Goal: Transaction & Acquisition: Obtain resource

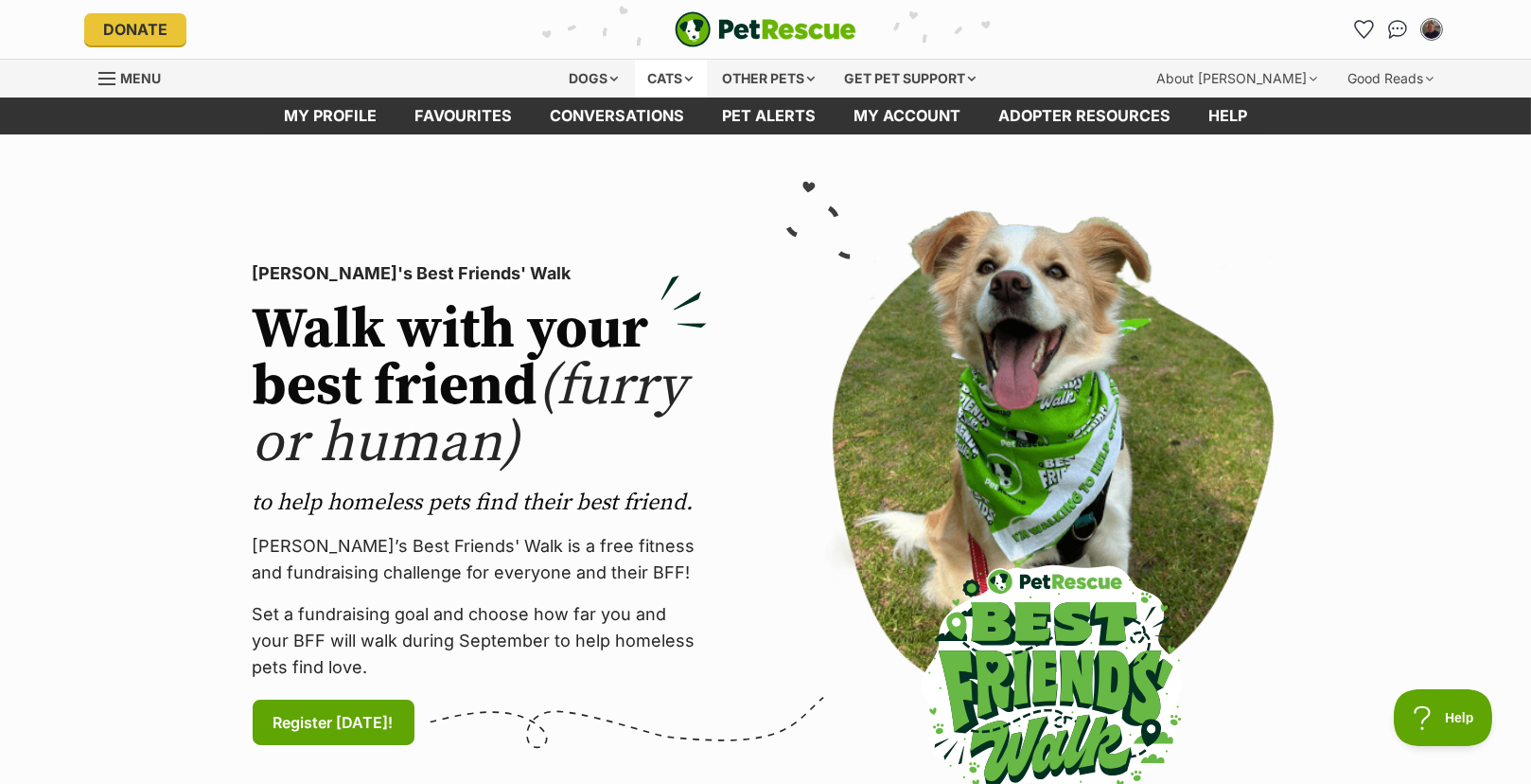
click at [645, 71] on div "Cats" at bounding box center [671, 79] width 72 height 38
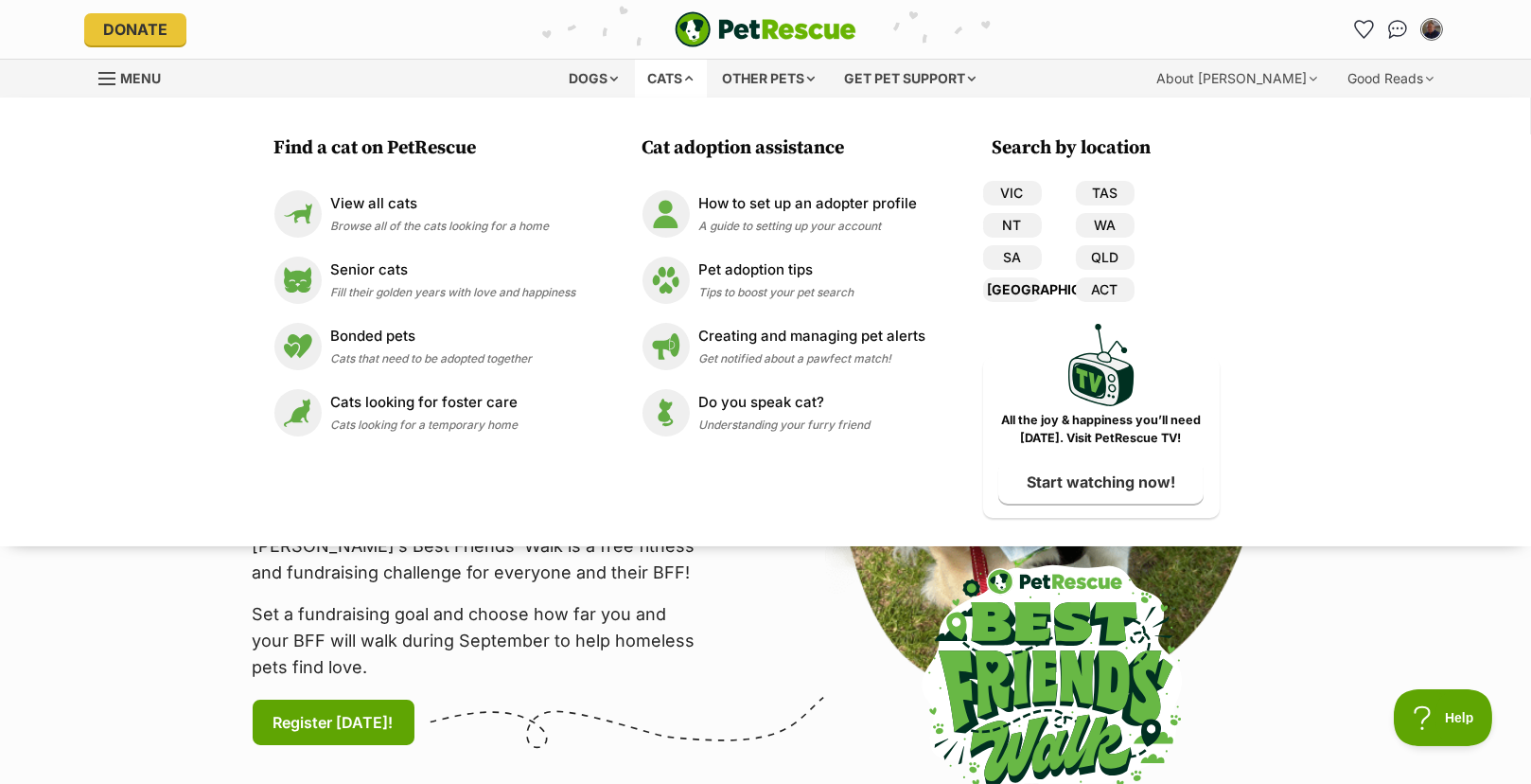
click at [1018, 288] on link "[GEOGRAPHIC_DATA]" at bounding box center [1013, 289] width 59 height 25
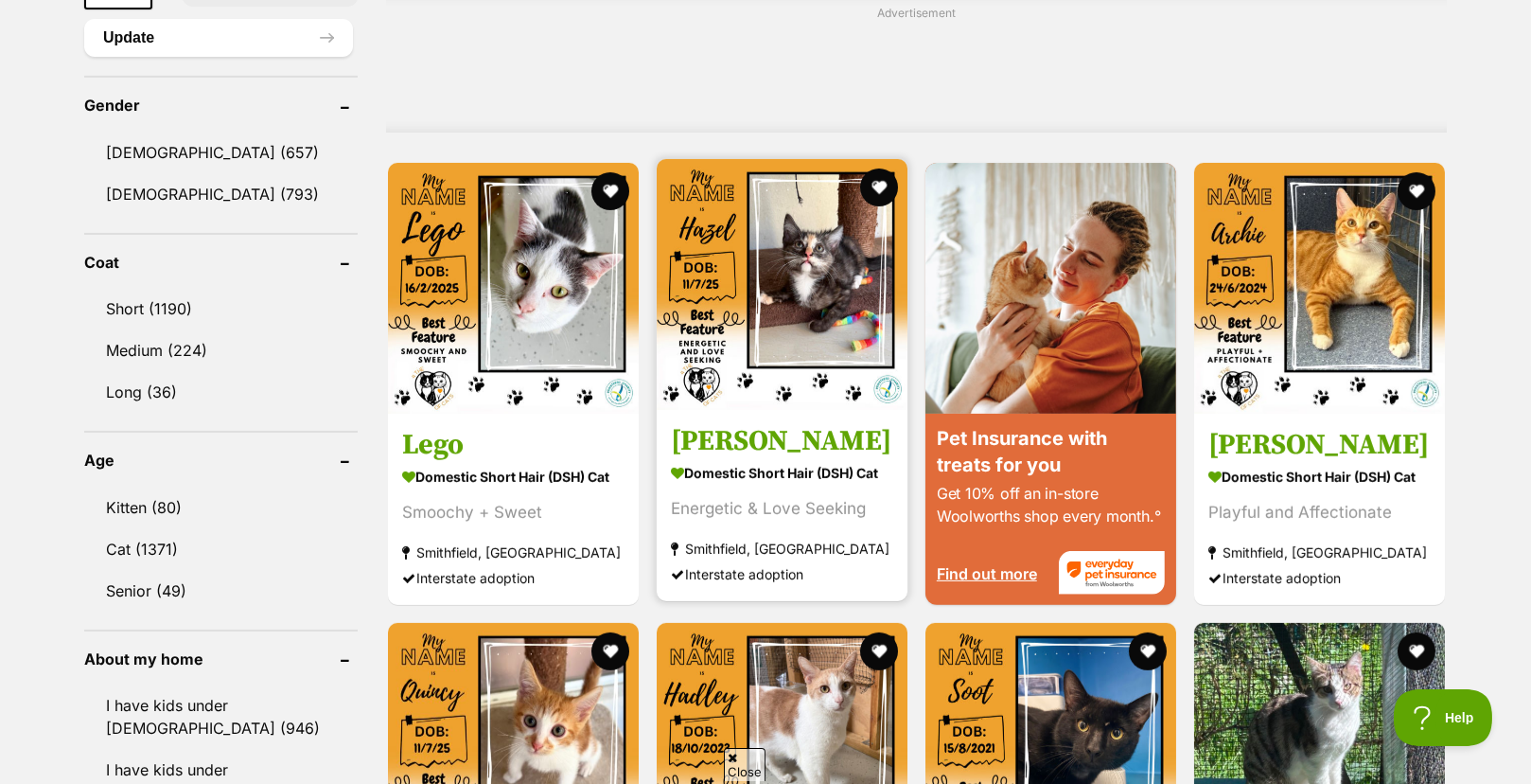
scroll to position [1609, 0]
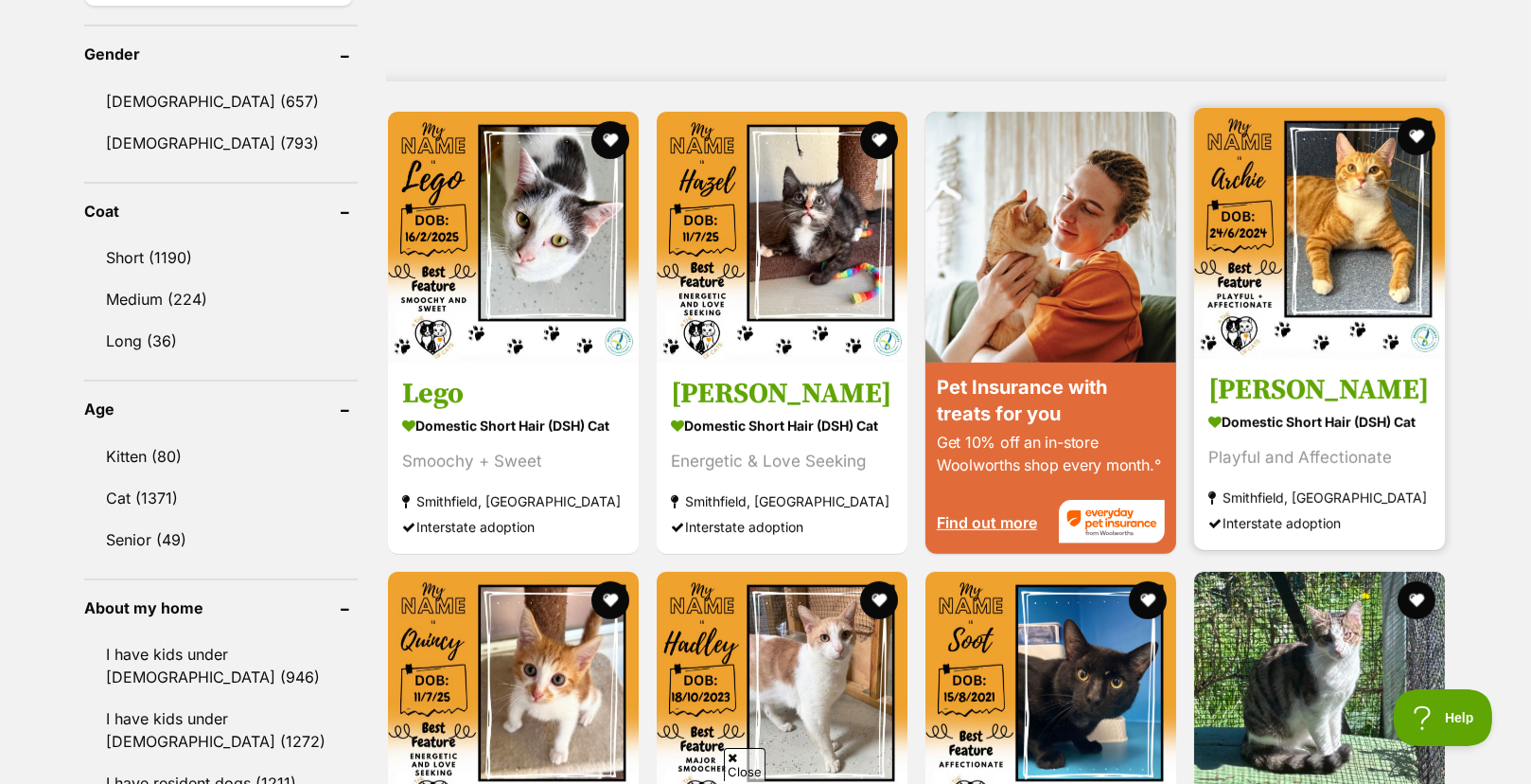
click at [1314, 289] on img at bounding box center [1319, 233] width 251 height 251
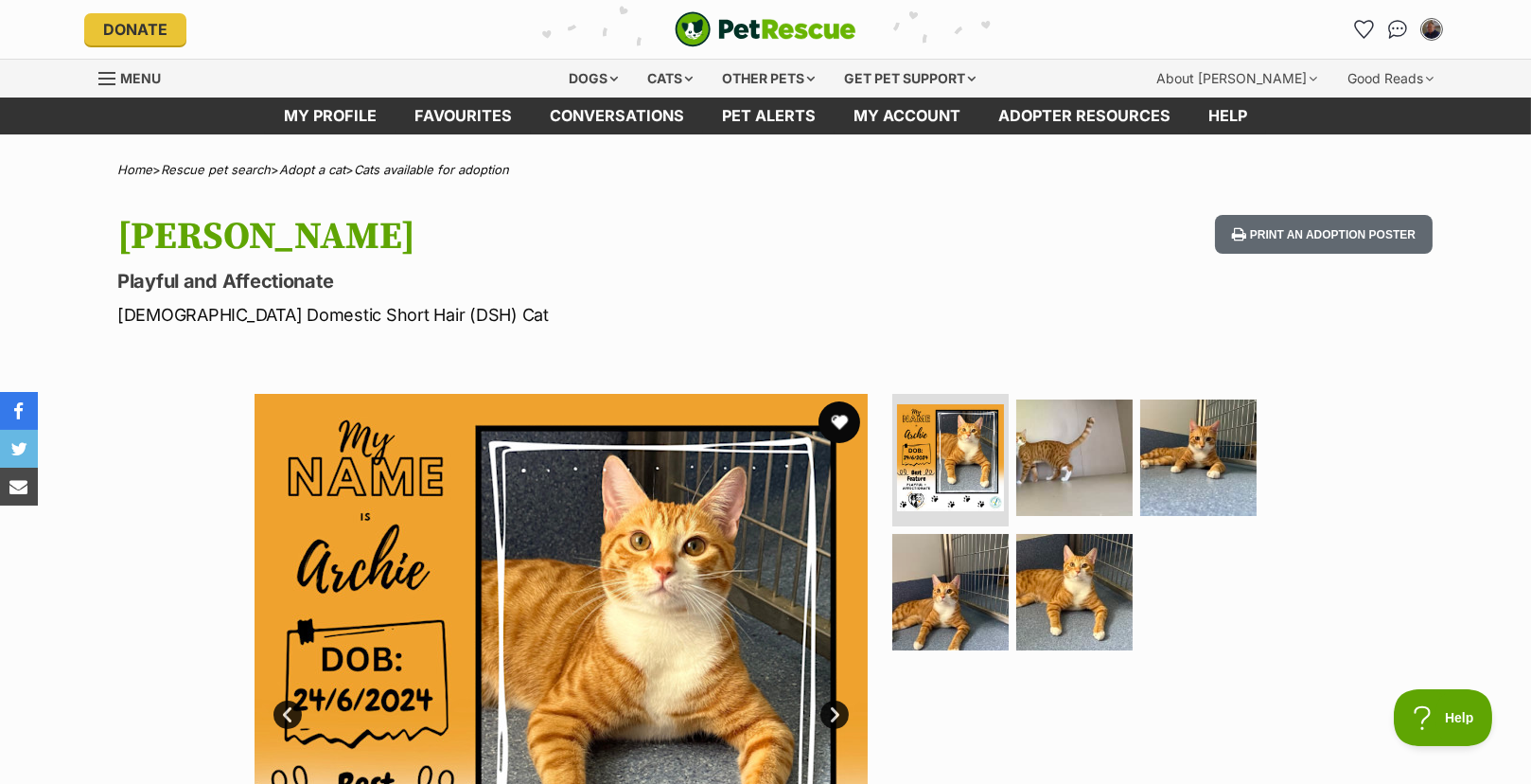
click at [845, 423] on button "favourite" at bounding box center [839, 422] width 42 height 42
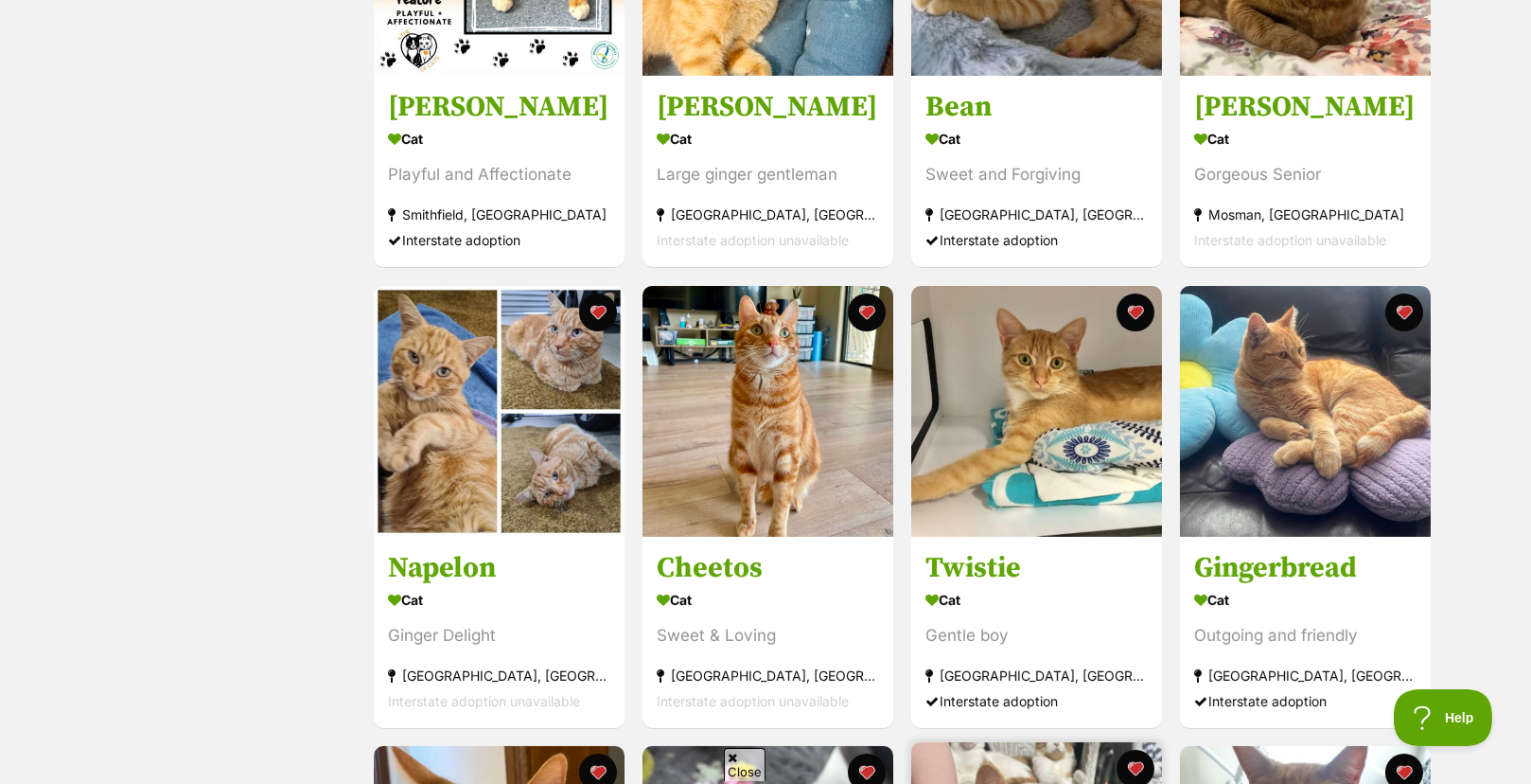
scroll to position [568, 0]
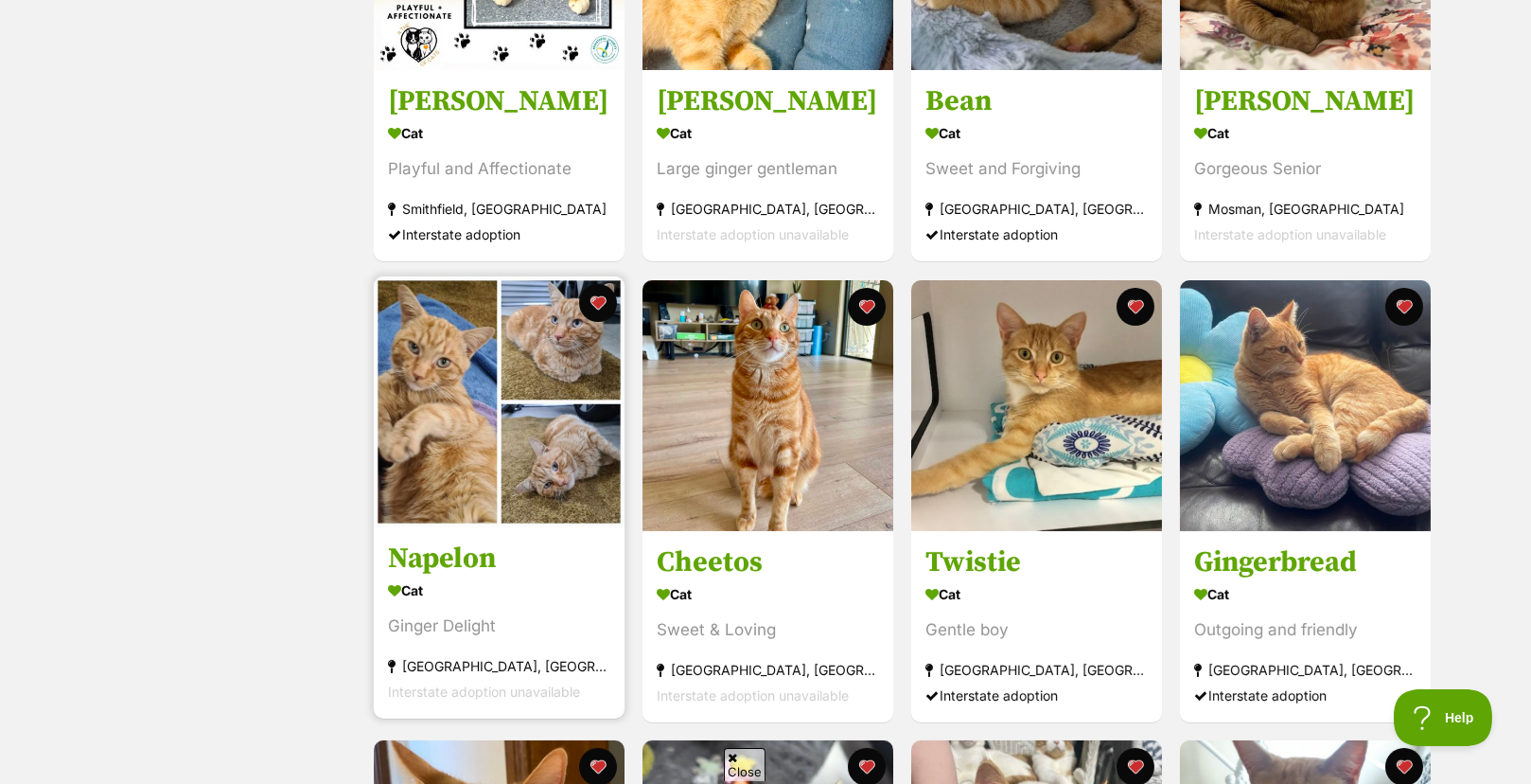
click at [503, 396] on img at bounding box center [499, 401] width 251 height 251
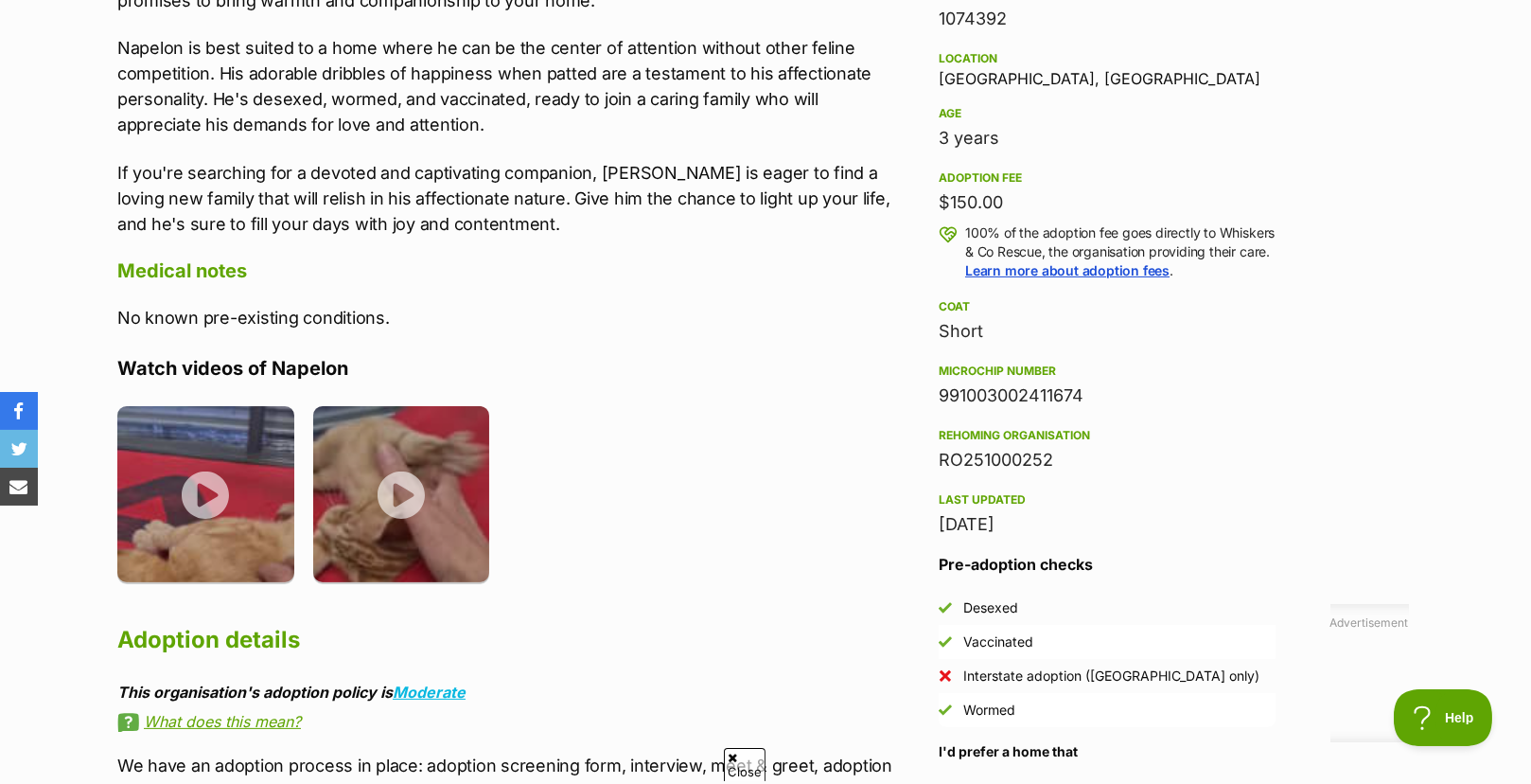
scroll to position [1230, 0]
